Goal: Transaction & Acquisition: Purchase product/service

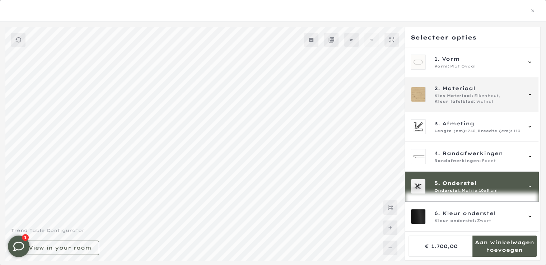
click at [476, 89] on span "2. Materiaal" at bounding box center [477, 88] width 87 height 8
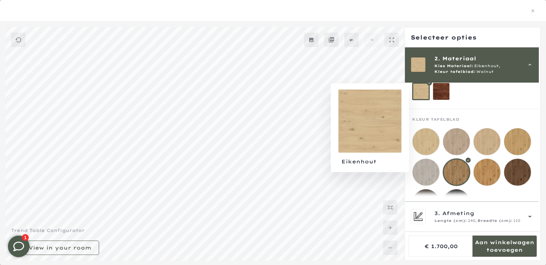
scroll to position [37, 0]
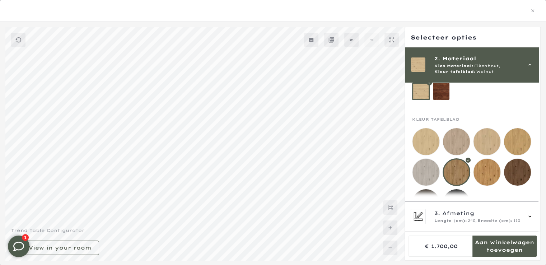
click at [519, 170] on mmq-loader at bounding box center [517, 172] width 27 height 27
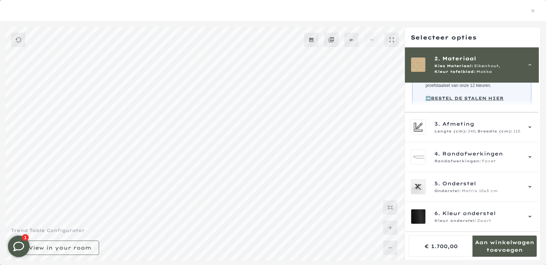
scroll to position [117, 0]
click at [482, 66] on span "Eikenhout," at bounding box center [487, 66] width 26 height 6
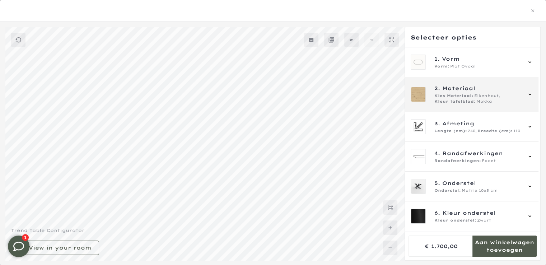
scroll to position [118, 0]
click at [483, 95] on span "Eikenhout," at bounding box center [487, 96] width 26 height 6
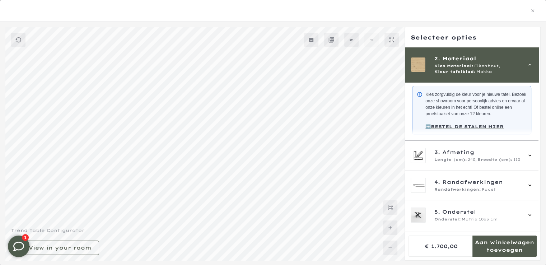
scroll to position [191, 0]
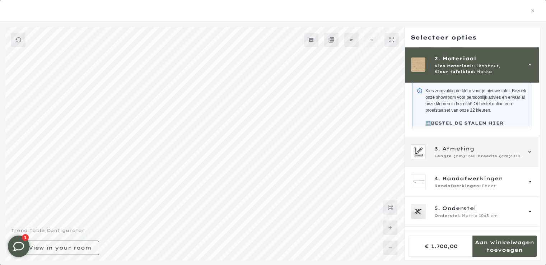
click at [459, 153] on span "Afmeting" at bounding box center [458, 149] width 32 height 8
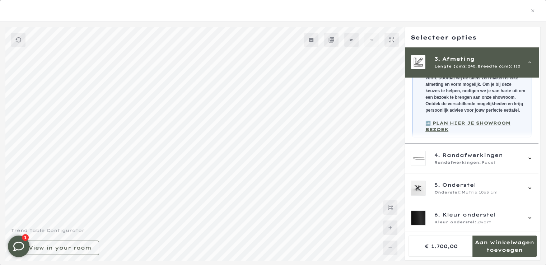
scroll to position [175, 0]
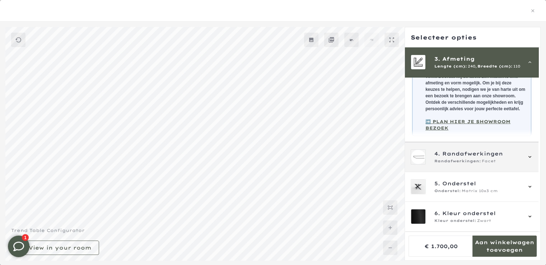
click at [479, 160] on span "Randafwerkingen:" at bounding box center [457, 161] width 47 height 6
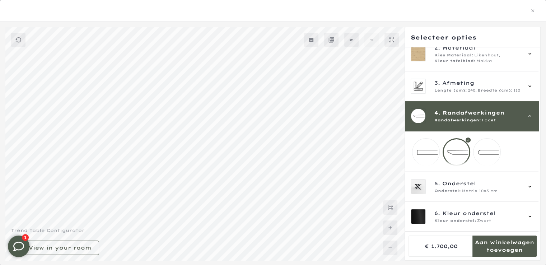
scroll to position [205, 0]
